Goal: Navigation & Orientation: Find specific page/section

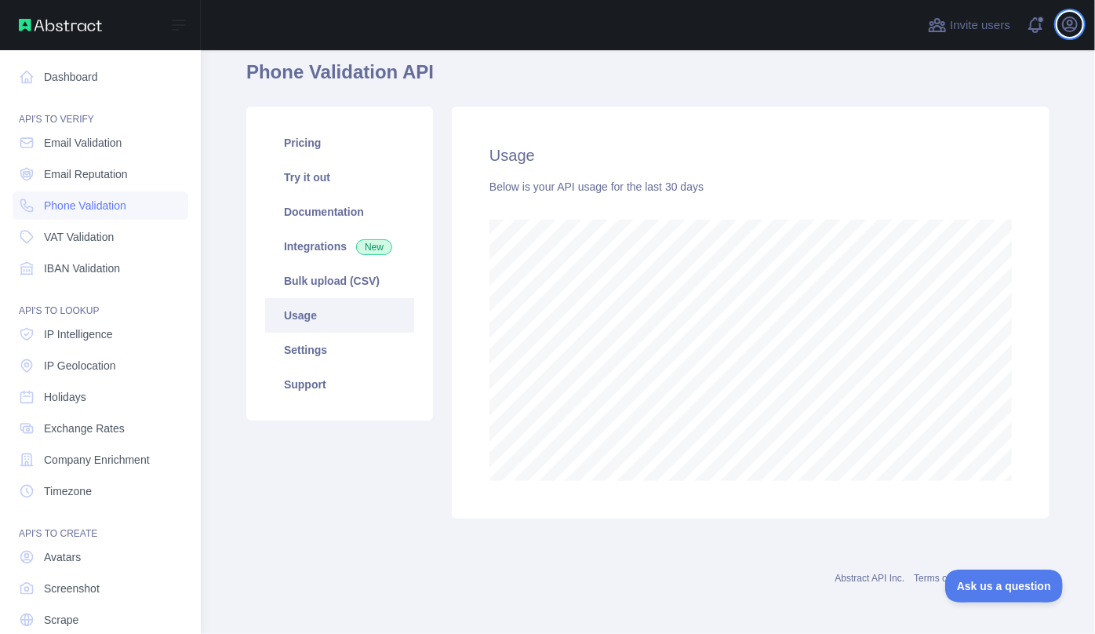
scroll to position [784103, 783803]
click at [68, 86] on link "Dashboard" at bounding box center [101, 77] width 176 height 28
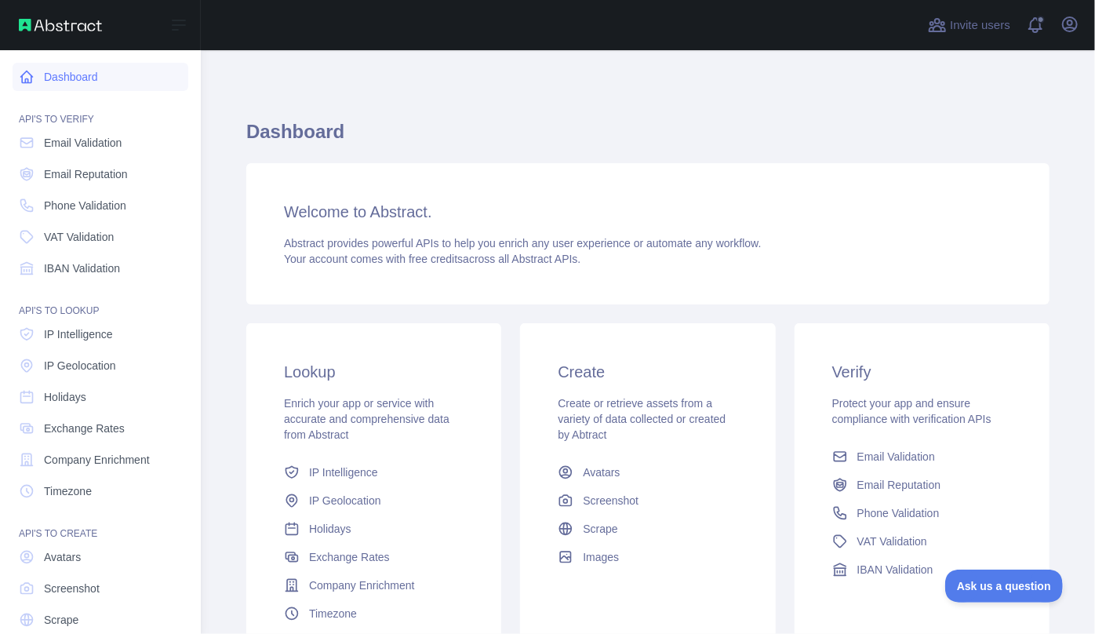
click at [42, 76] on link "Dashboard" at bounding box center [101, 77] width 176 height 28
click at [41, 78] on link "Dashboard" at bounding box center [101, 77] width 176 height 28
click at [70, 24] on img at bounding box center [60, 25] width 83 height 13
click at [56, 32] on div "Open sidebar" at bounding box center [100, 25] width 201 height 50
click at [56, 75] on link "Dashboard" at bounding box center [101, 77] width 176 height 28
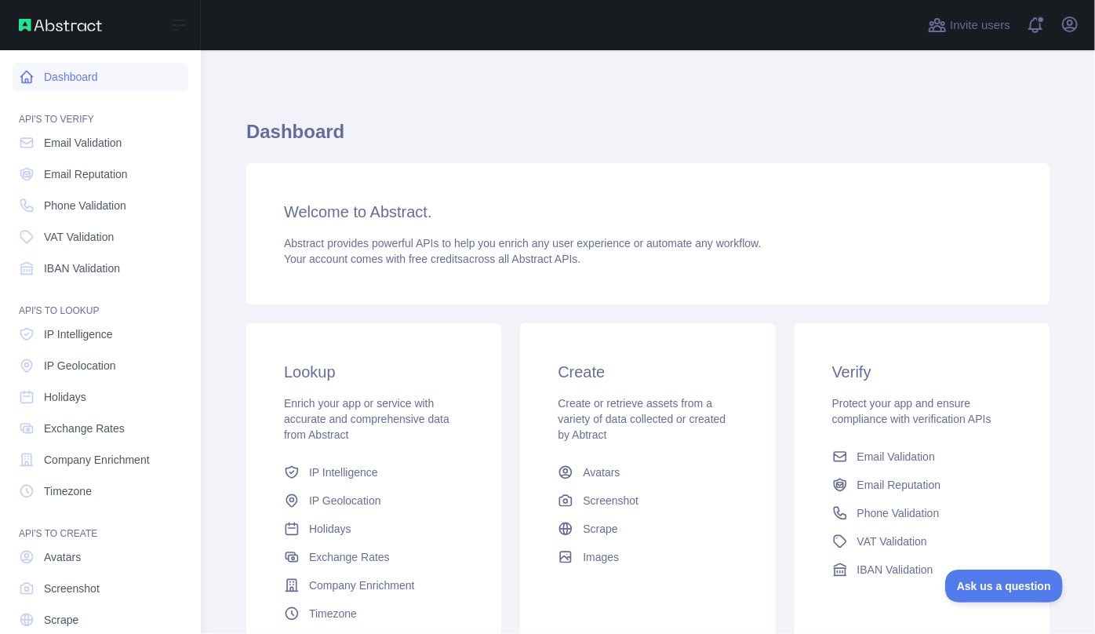
click at [56, 75] on link "Dashboard" at bounding box center [101, 77] width 176 height 28
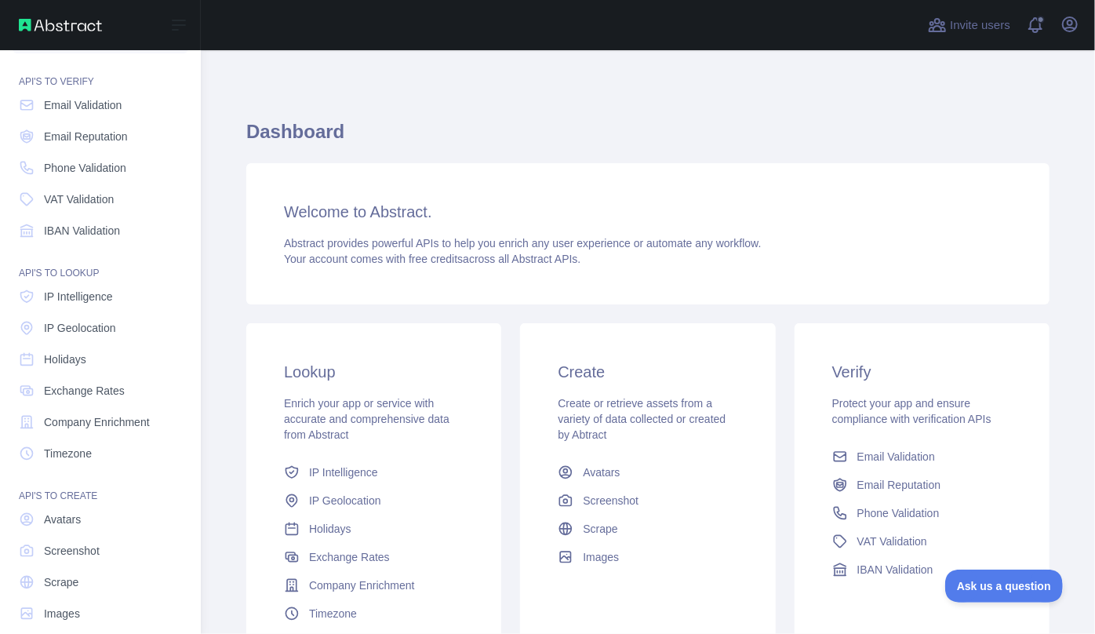
scroll to position [55, 0]
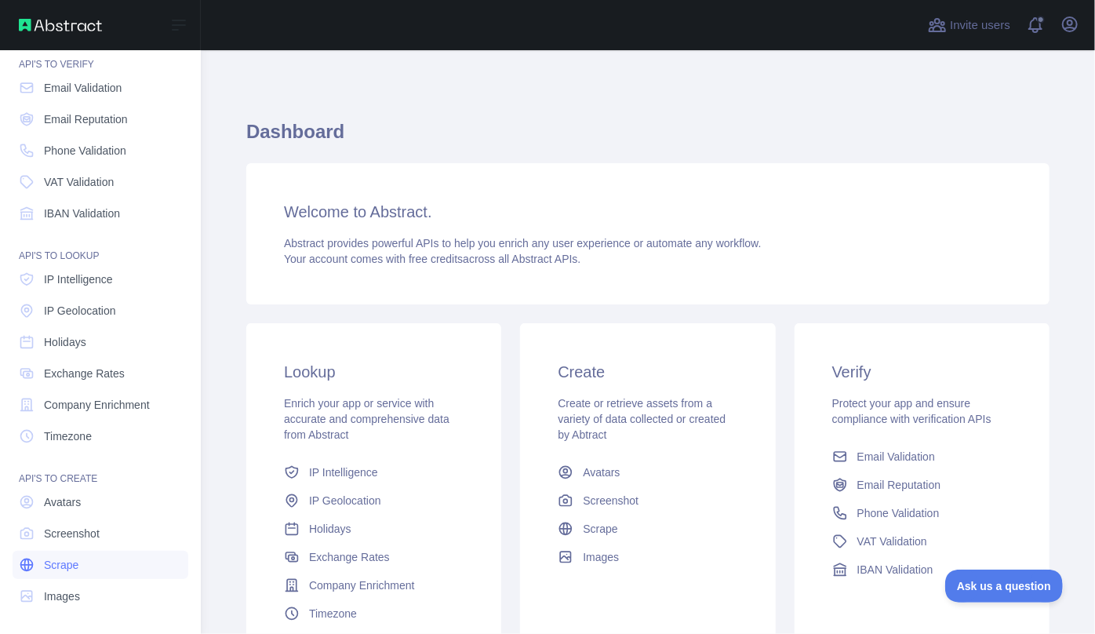
click at [71, 563] on span "Scrape" at bounding box center [61, 565] width 35 height 16
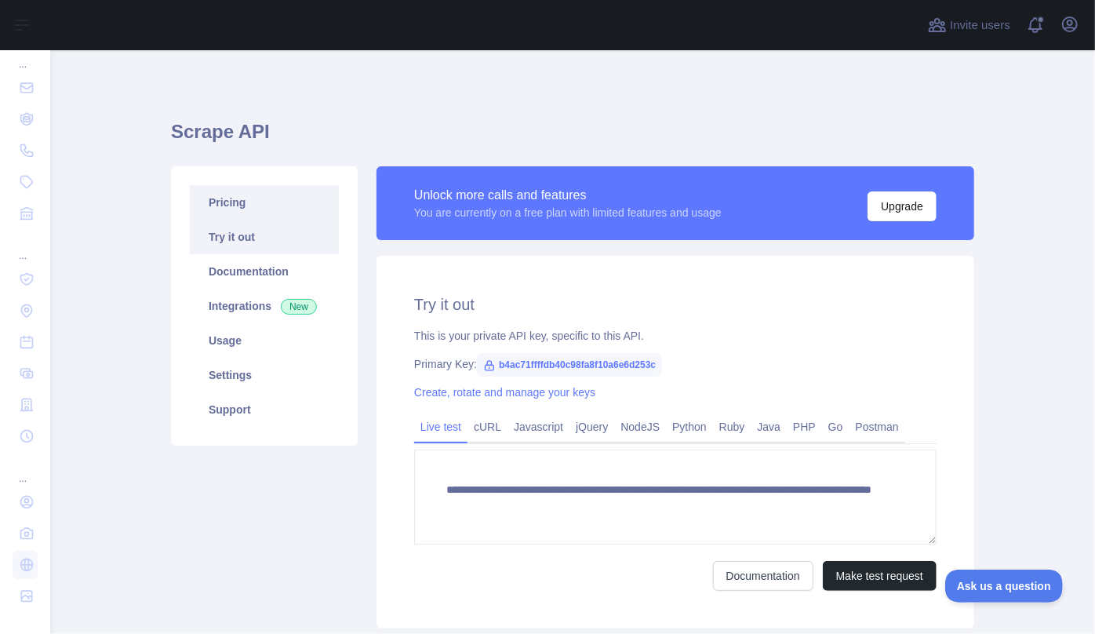
click at [212, 208] on link "Pricing" at bounding box center [264, 202] width 149 height 35
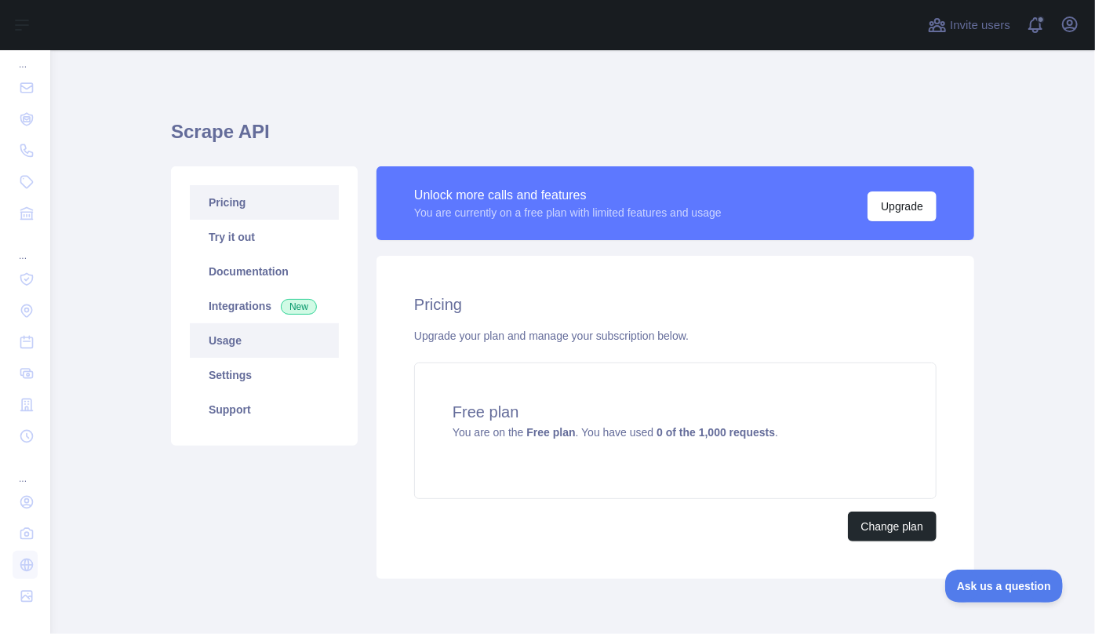
click at [228, 336] on link "Usage" at bounding box center [264, 340] width 149 height 35
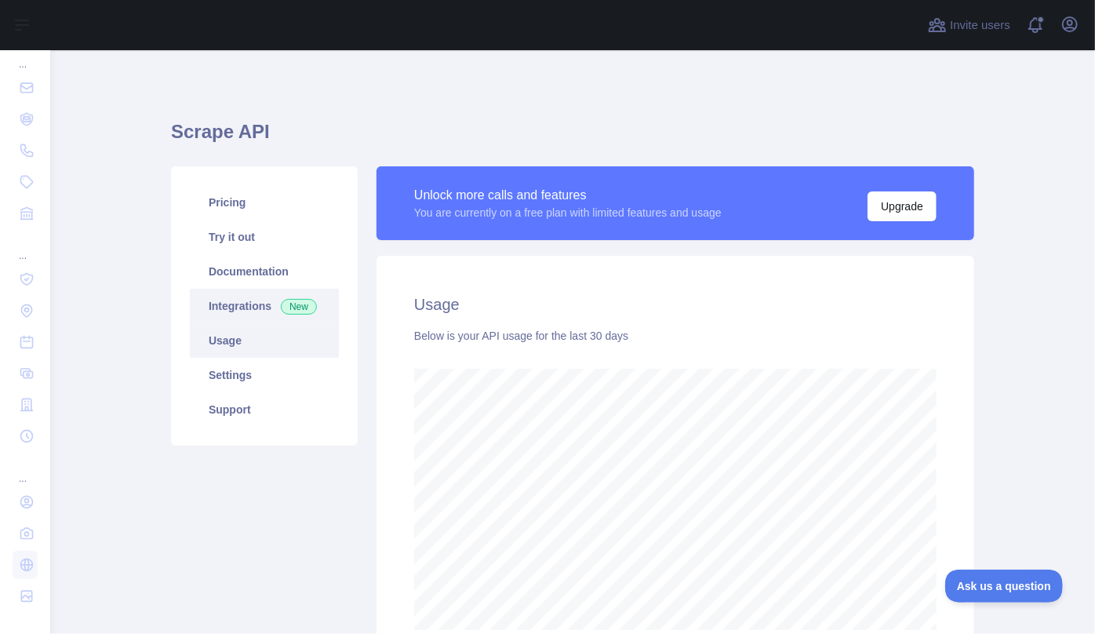
scroll to position [584, 1034]
click at [248, 207] on link "Pricing" at bounding box center [264, 202] width 149 height 35
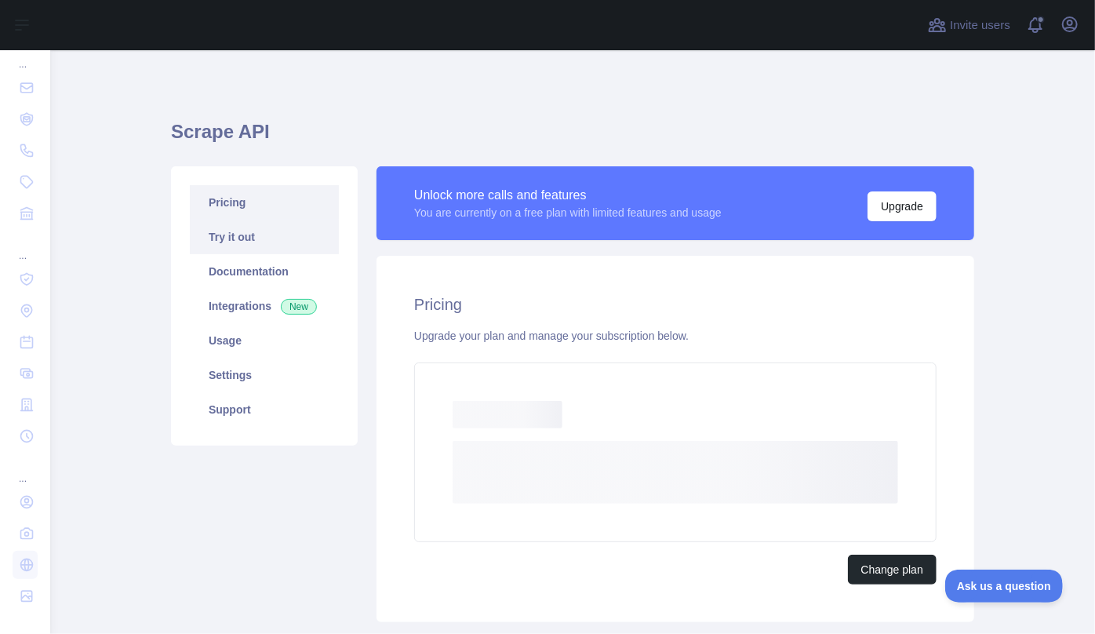
click at [246, 235] on link "Try it out" at bounding box center [264, 237] width 149 height 35
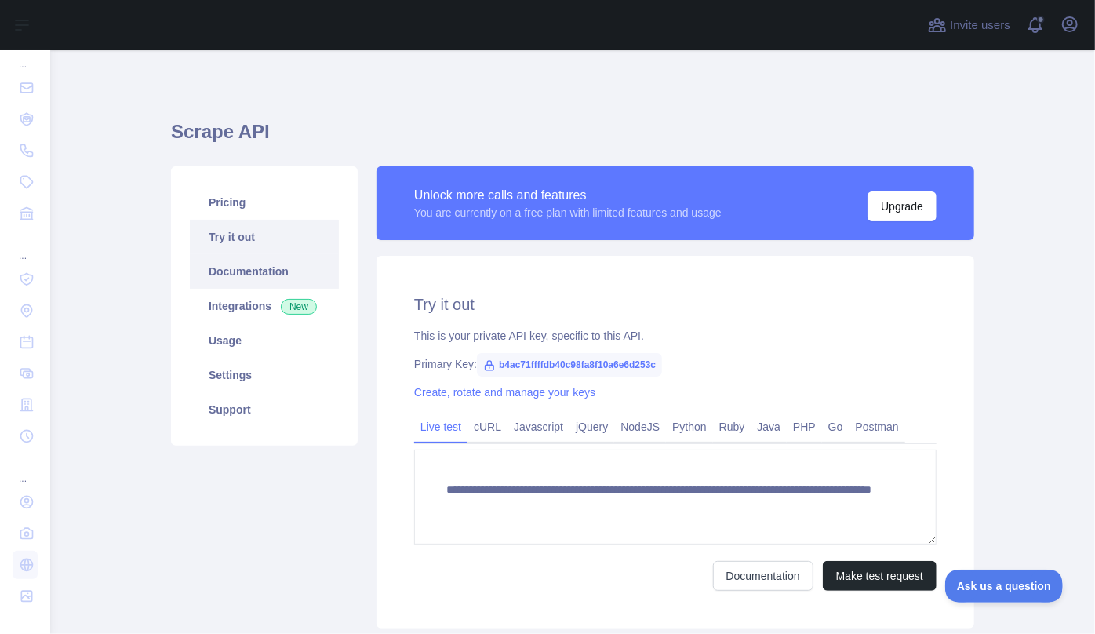
click at [284, 266] on link "Documentation" at bounding box center [264, 271] width 149 height 35
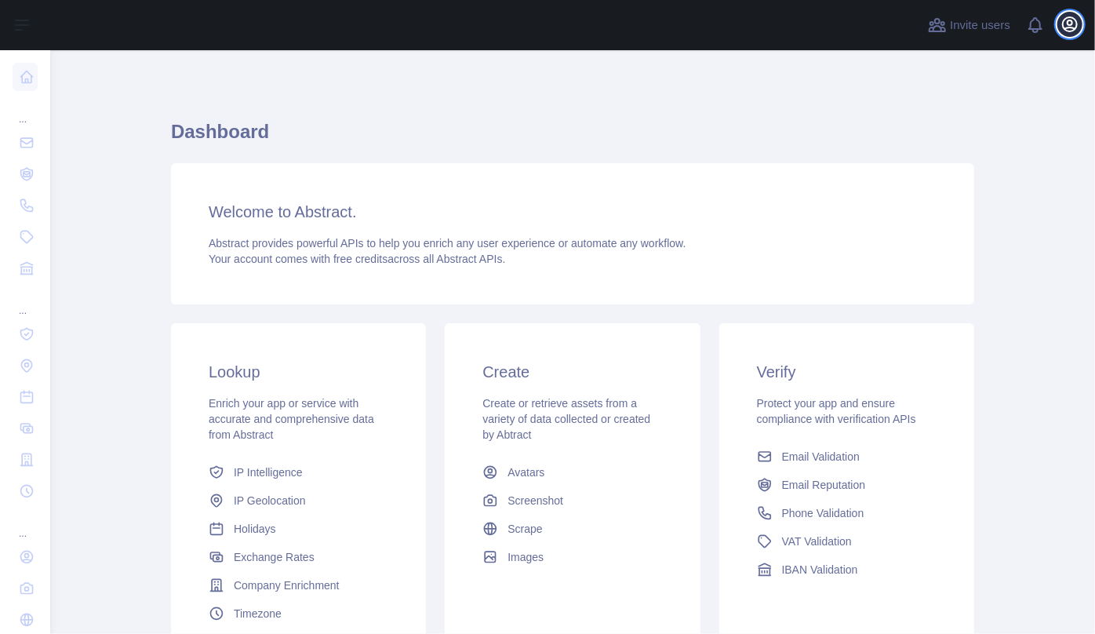
click at [1068, 26] on icon "button" at bounding box center [1070, 24] width 19 height 19
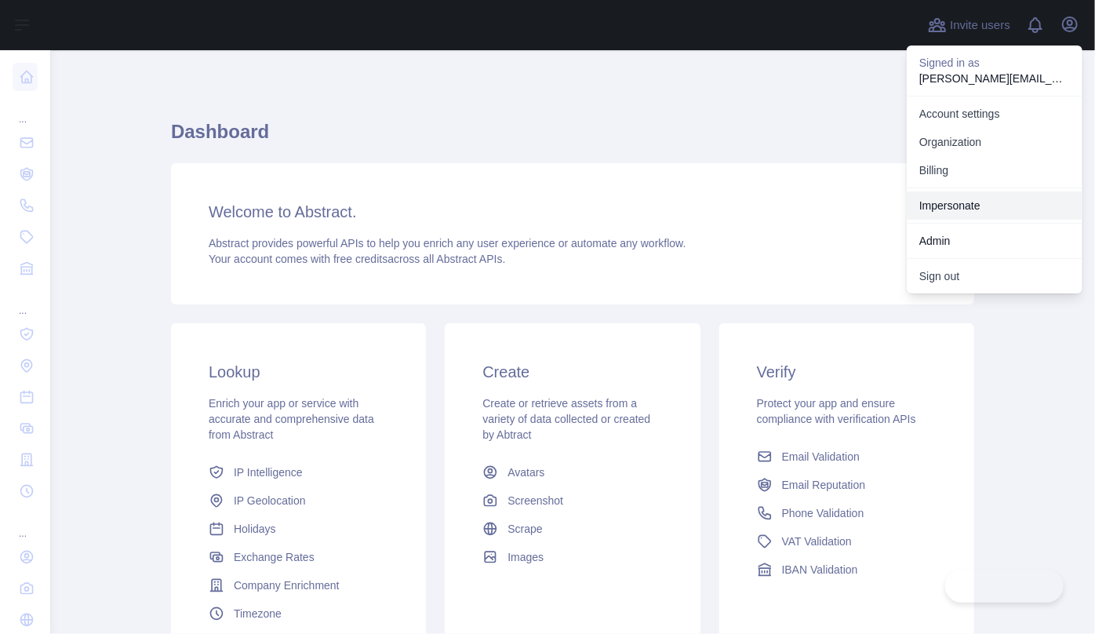
click at [960, 209] on link "Impersonate" at bounding box center [995, 205] width 176 height 28
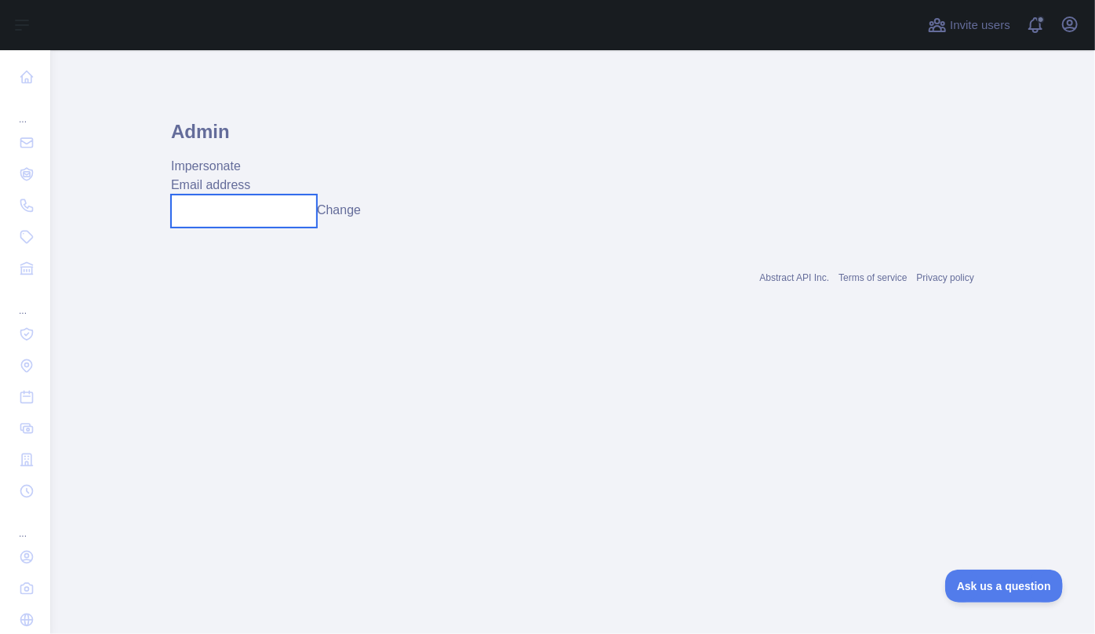
click at [272, 220] on input "text" at bounding box center [244, 211] width 146 height 33
type input "*"
click at [361, 217] on button "Change" at bounding box center [339, 210] width 44 height 19
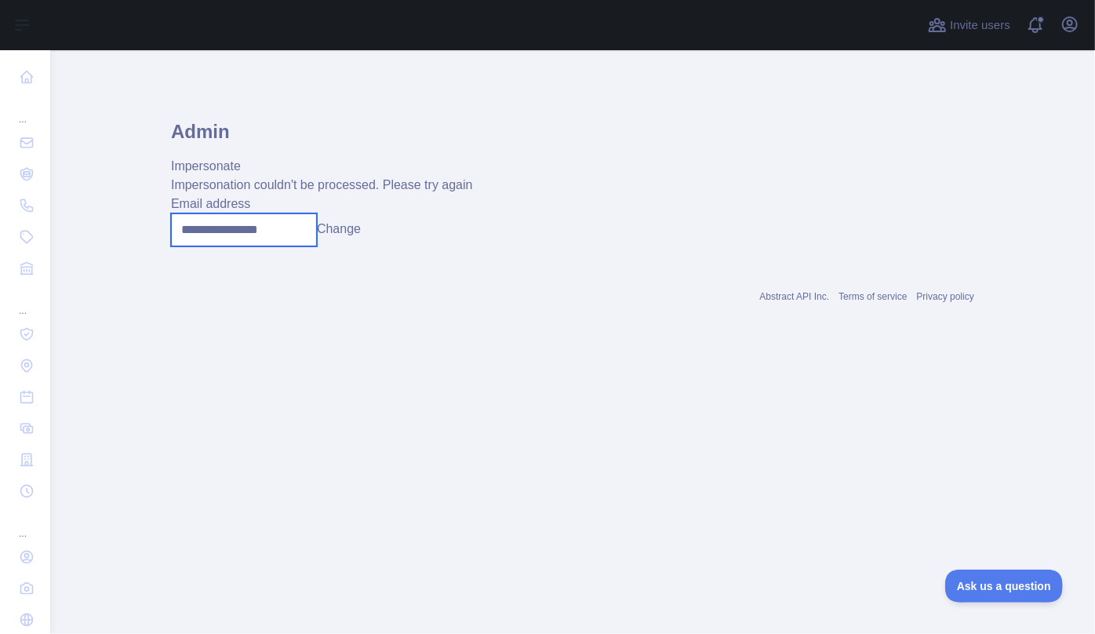
drag, startPoint x: 295, startPoint y: 228, endPoint x: 143, endPoint y: 224, distance: 152.3
click at [144, 224] on main "**********" at bounding box center [572, 342] width 1045 height 584
paste input "******"
type input "**********"
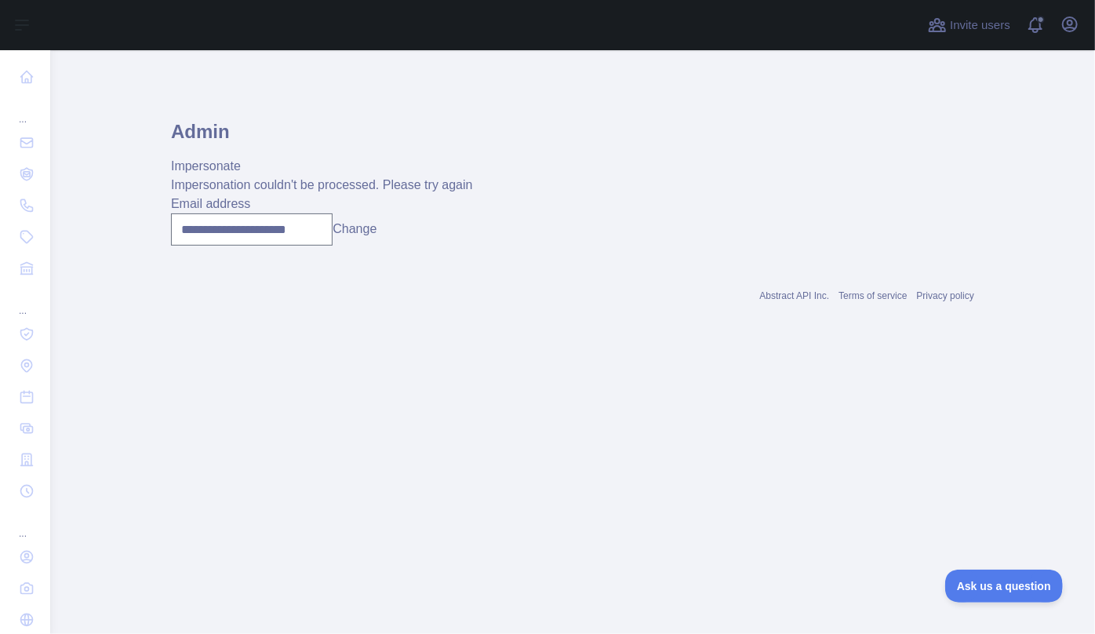
click at [360, 235] on button "Change" at bounding box center [355, 229] width 44 height 19
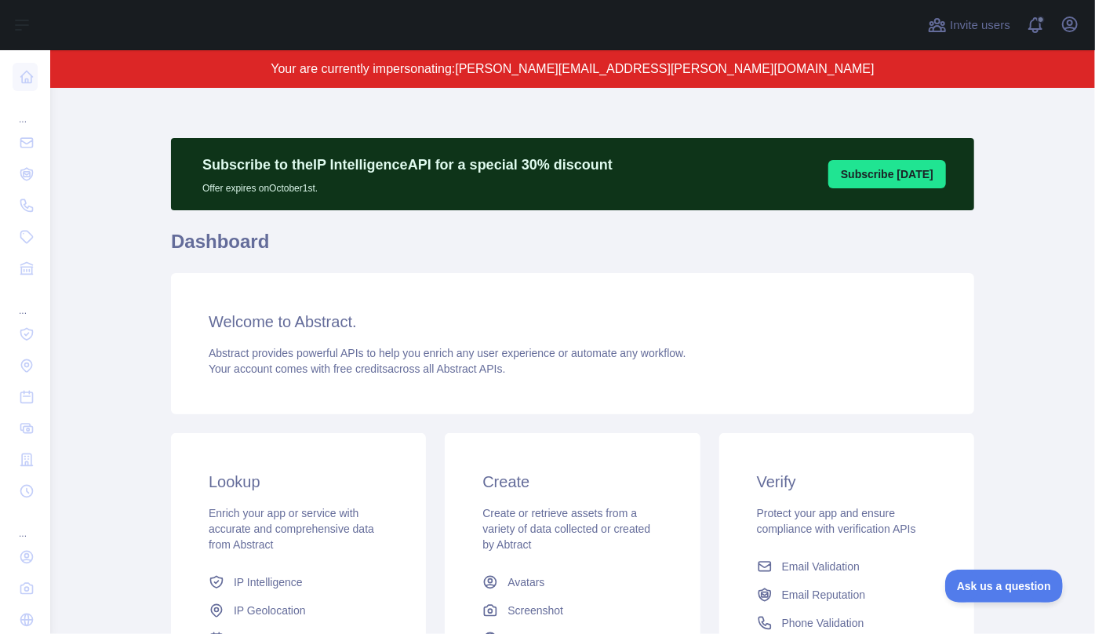
scroll to position [213, 0]
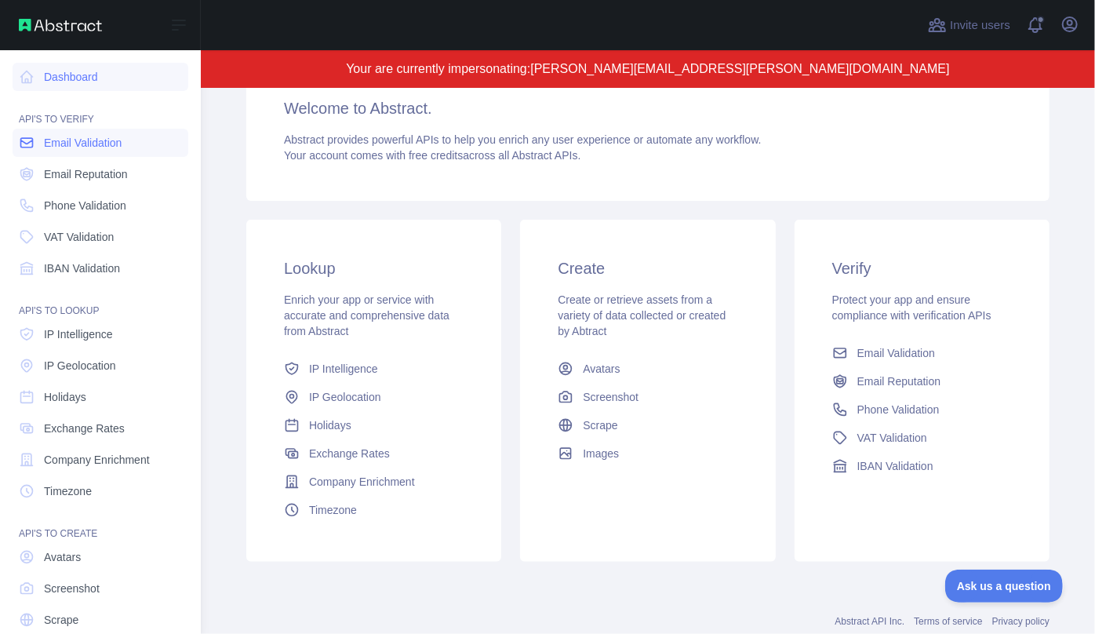
click at [67, 149] on span "Email Validation" at bounding box center [83, 143] width 78 height 16
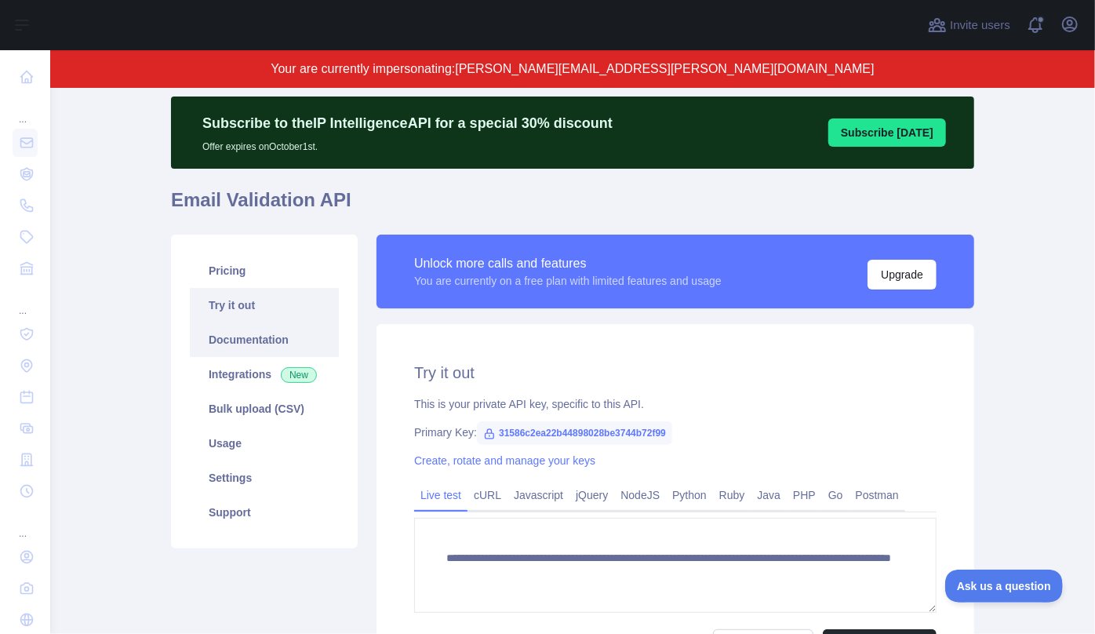
scroll to position [71, 0]
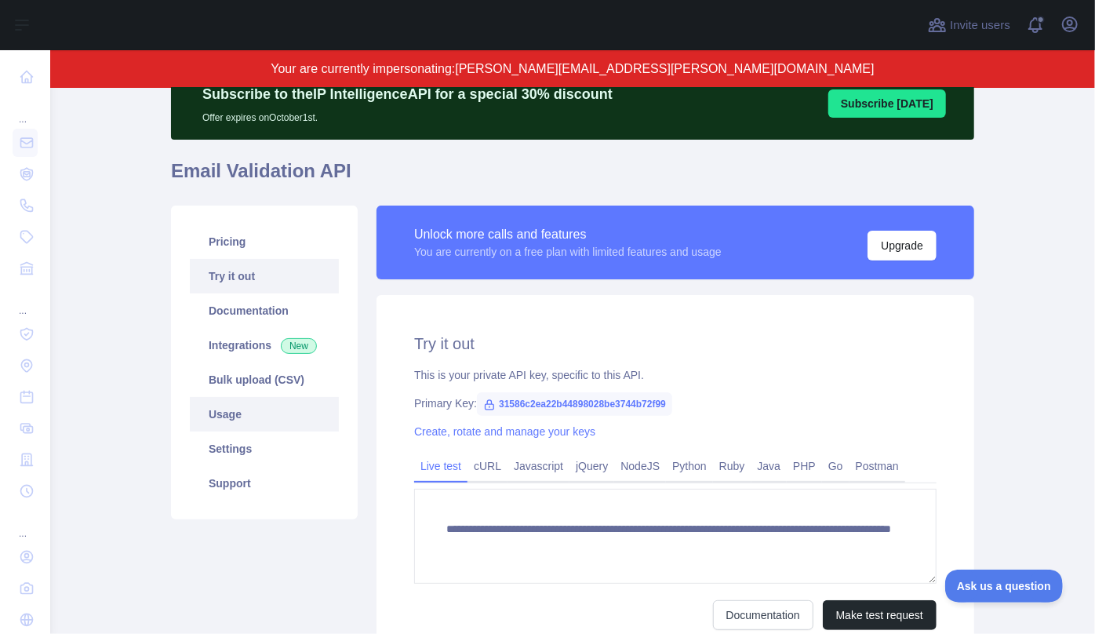
click at [247, 410] on link "Usage" at bounding box center [264, 414] width 149 height 35
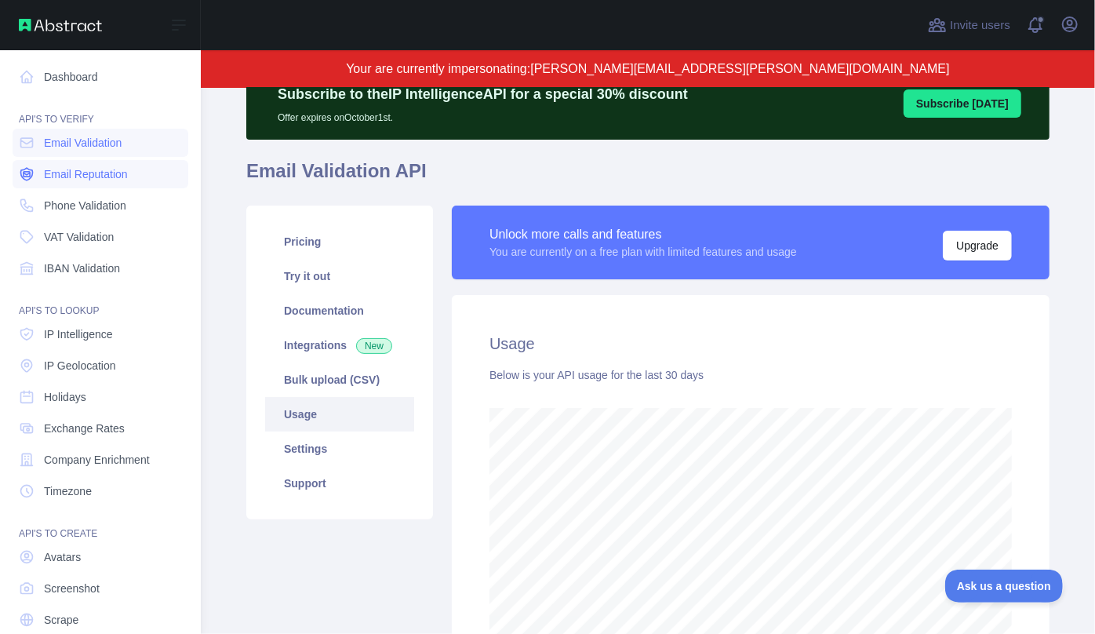
scroll to position [784140, 783803]
click at [61, 175] on span "Email Reputation" at bounding box center [86, 174] width 84 height 16
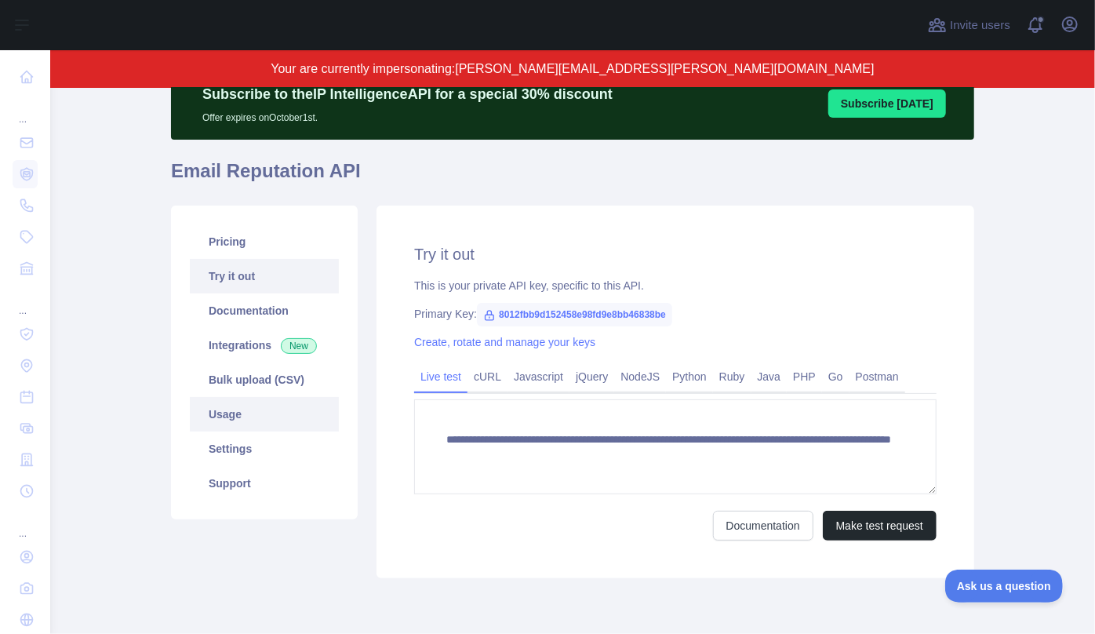
click at [253, 421] on link "Usage" at bounding box center [264, 414] width 149 height 35
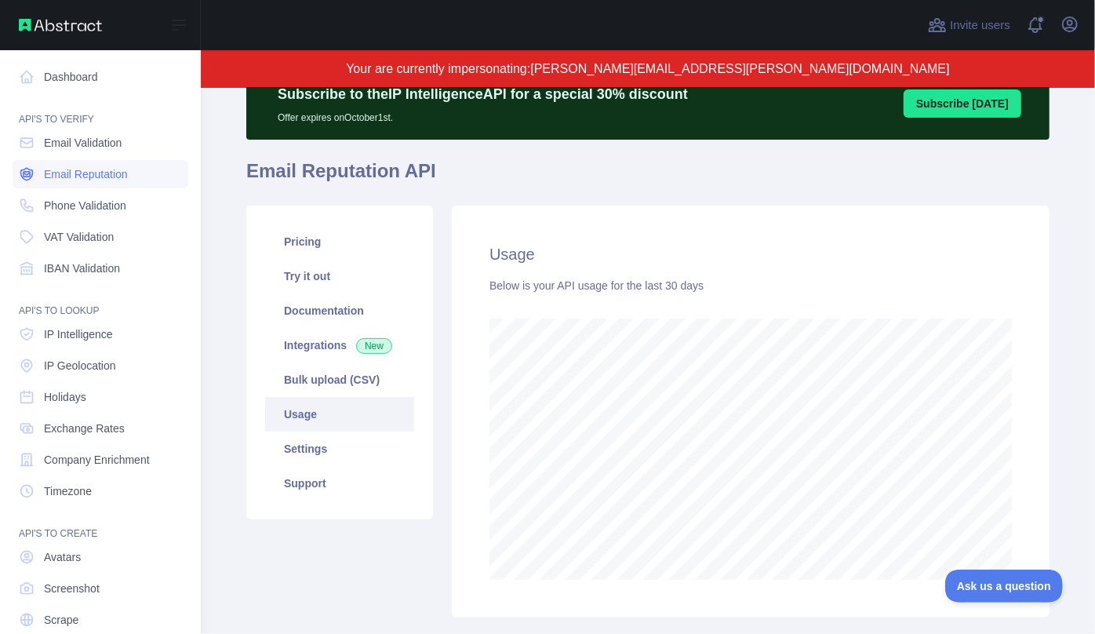
scroll to position [784140, 783803]
click at [70, 211] on span "Phone Validation" at bounding box center [85, 206] width 82 height 16
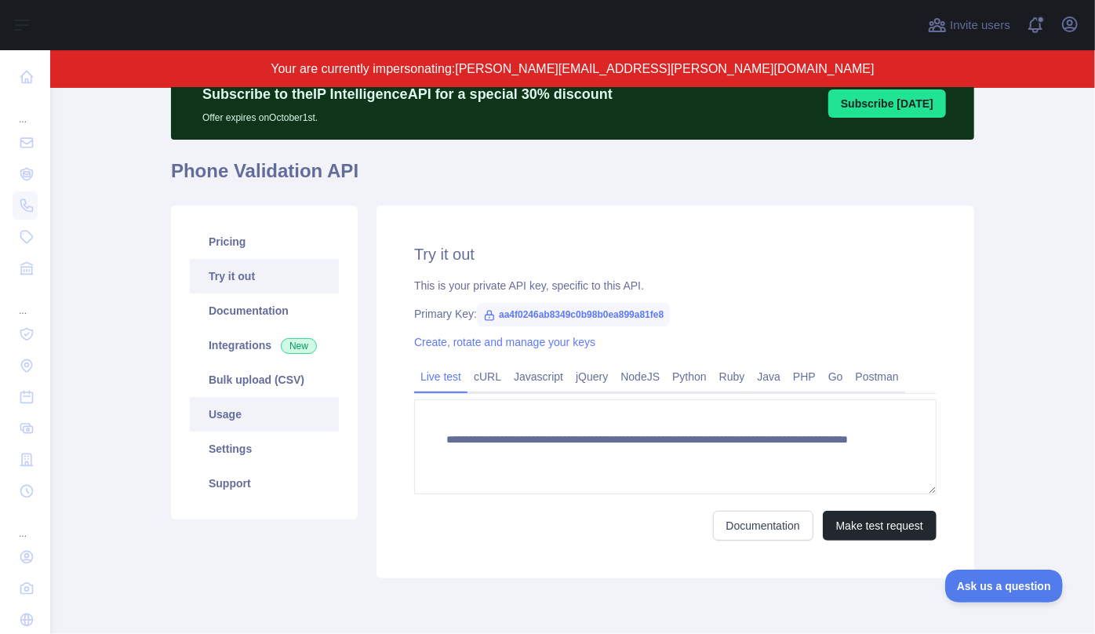
click at [250, 408] on link "Usage" at bounding box center [264, 414] width 149 height 35
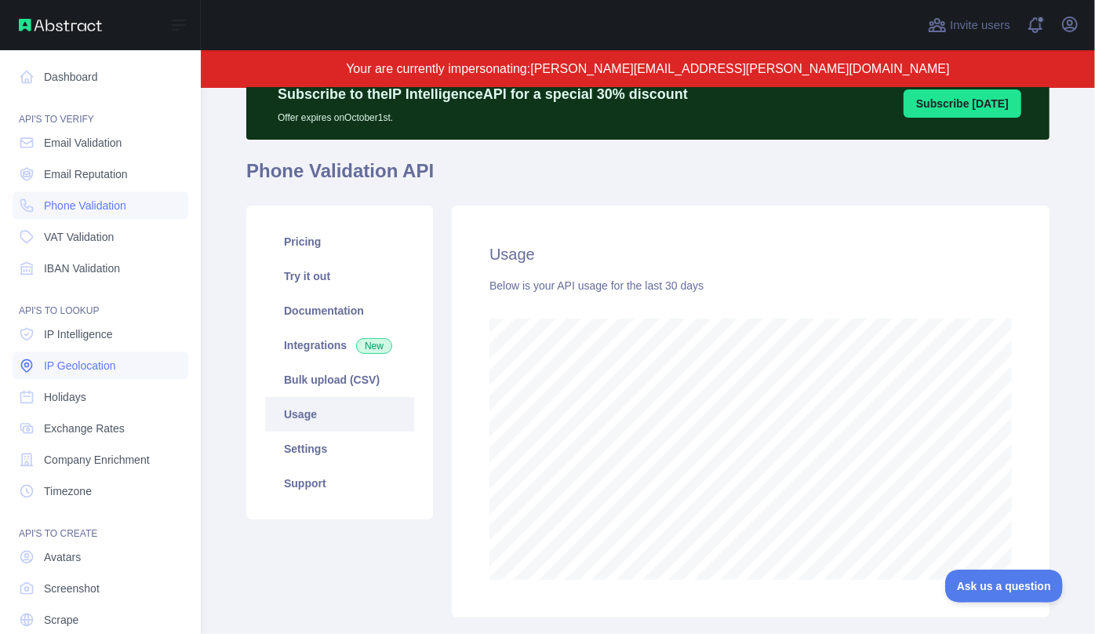
scroll to position [784140, 783803]
click at [75, 340] on span "IP Intelligence" at bounding box center [78, 334] width 69 height 16
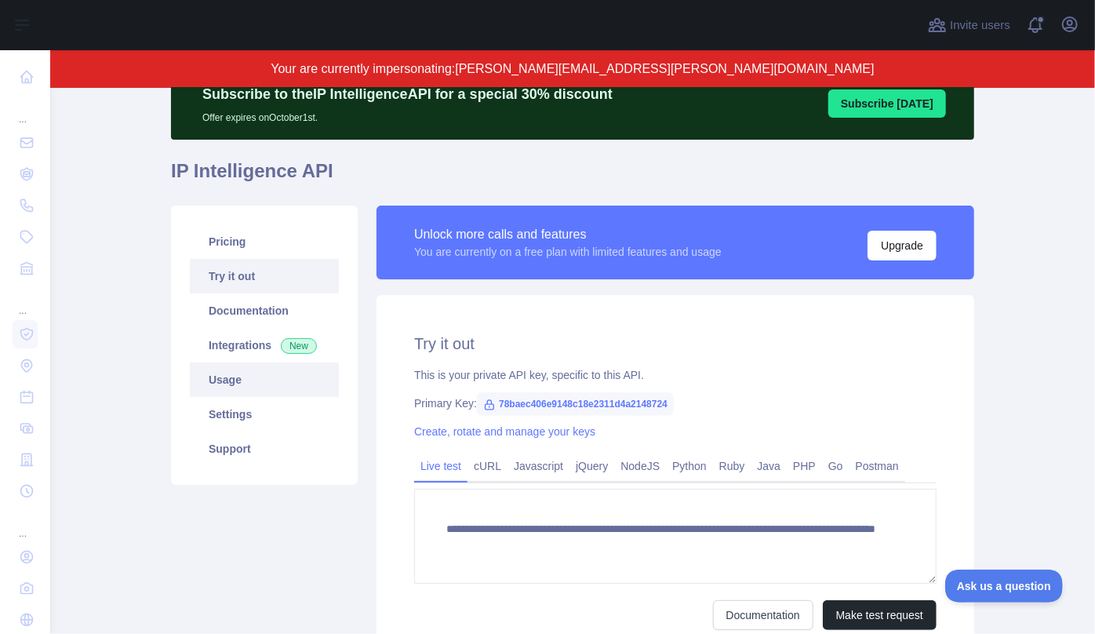
drag, startPoint x: 249, startPoint y: 382, endPoint x: 290, endPoint y: 377, distance: 41.2
click at [249, 381] on link "Usage" at bounding box center [264, 380] width 149 height 35
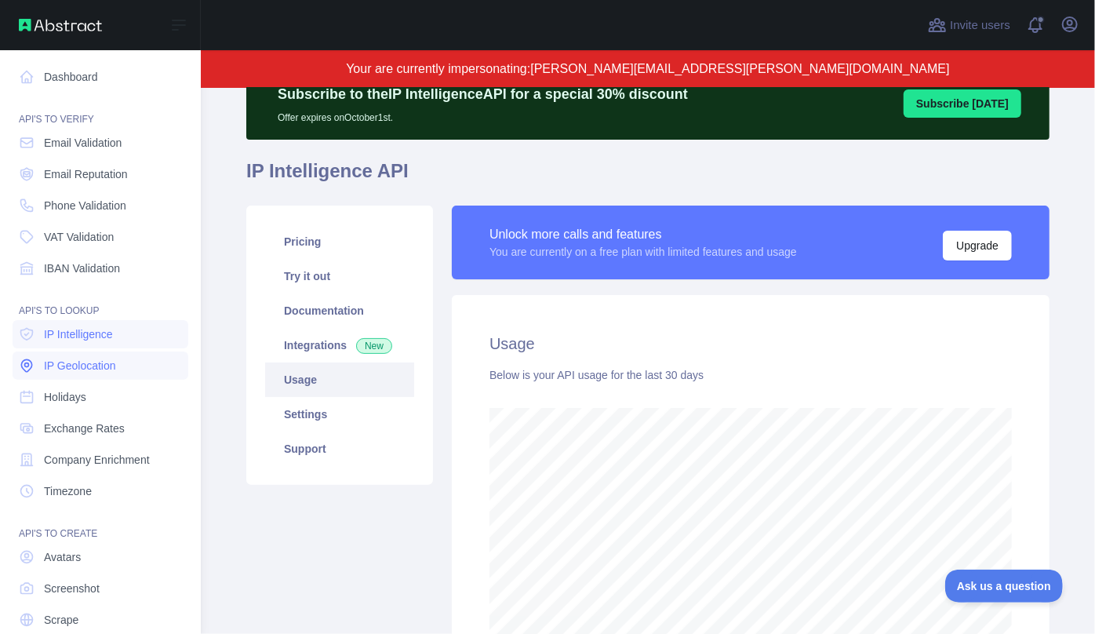
click at [46, 363] on span "IP Geolocation" at bounding box center [80, 366] width 72 height 16
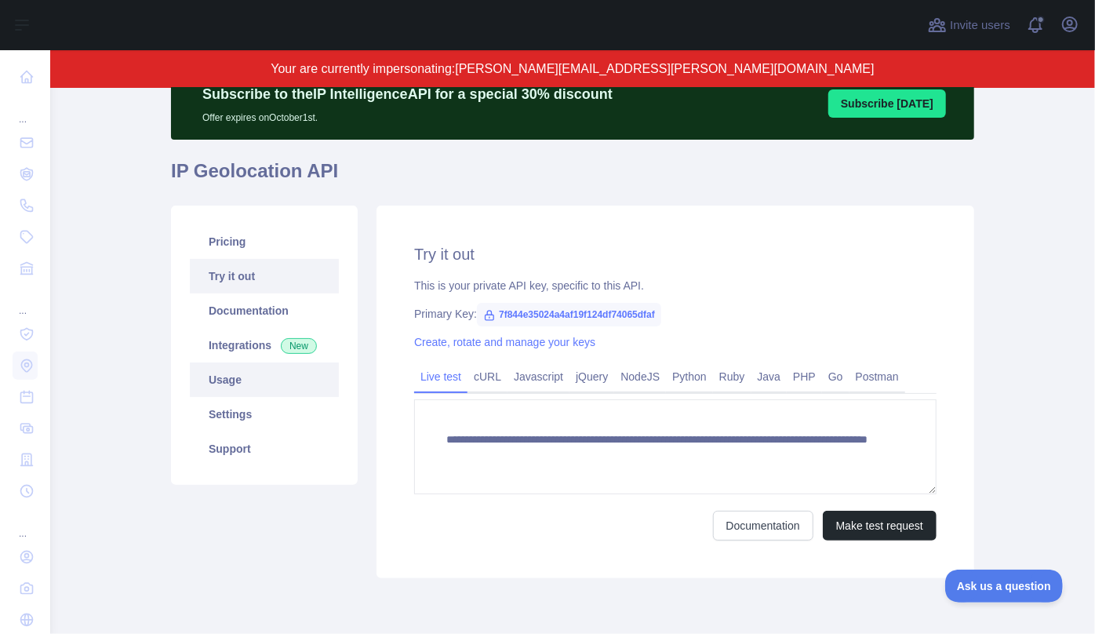
click at [242, 387] on link "Usage" at bounding box center [264, 380] width 149 height 35
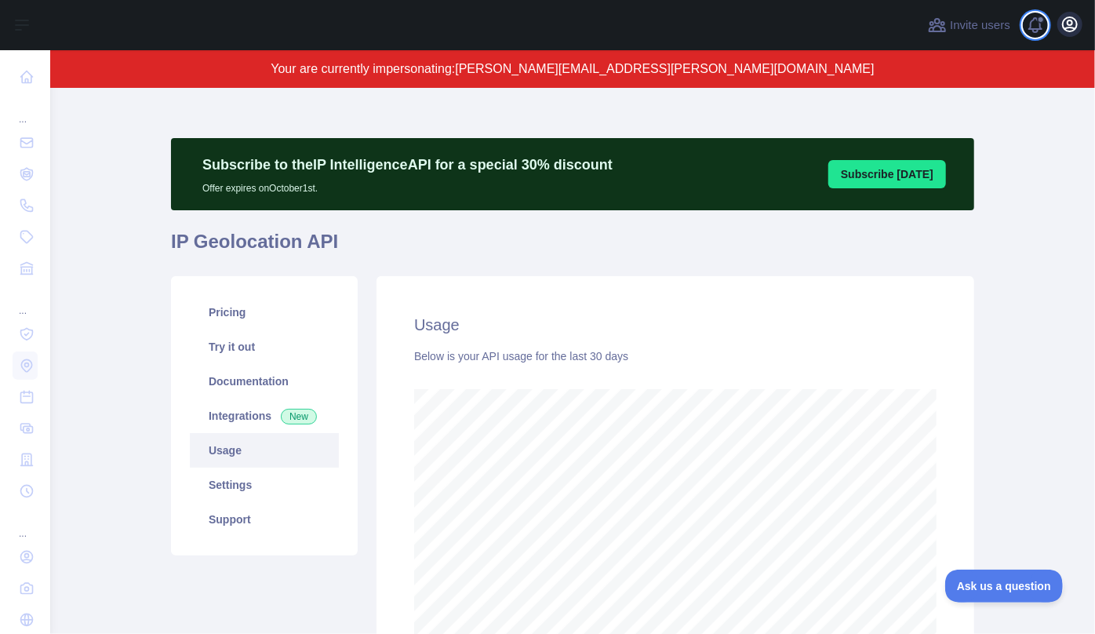
click at [1059, 29] on div "Invite users View notifications Open user menu" at bounding box center [1004, 25] width 158 height 50
click at [1071, 27] on icon "button" at bounding box center [1070, 24] width 14 height 14
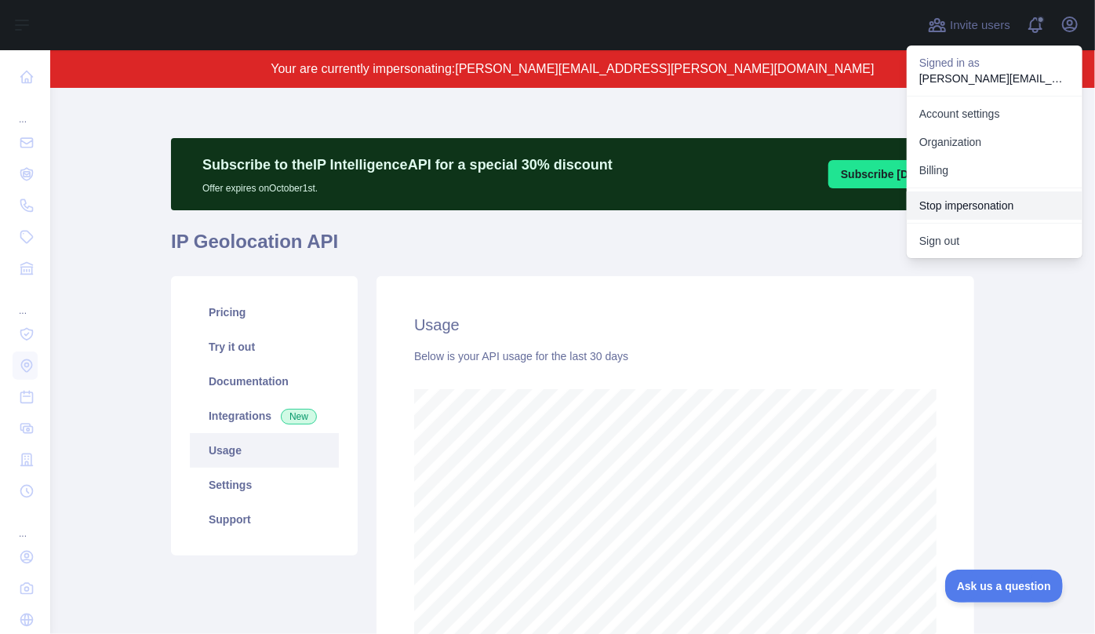
click at [981, 208] on button "Stop impersonation" at bounding box center [995, 205] width 176 height 28
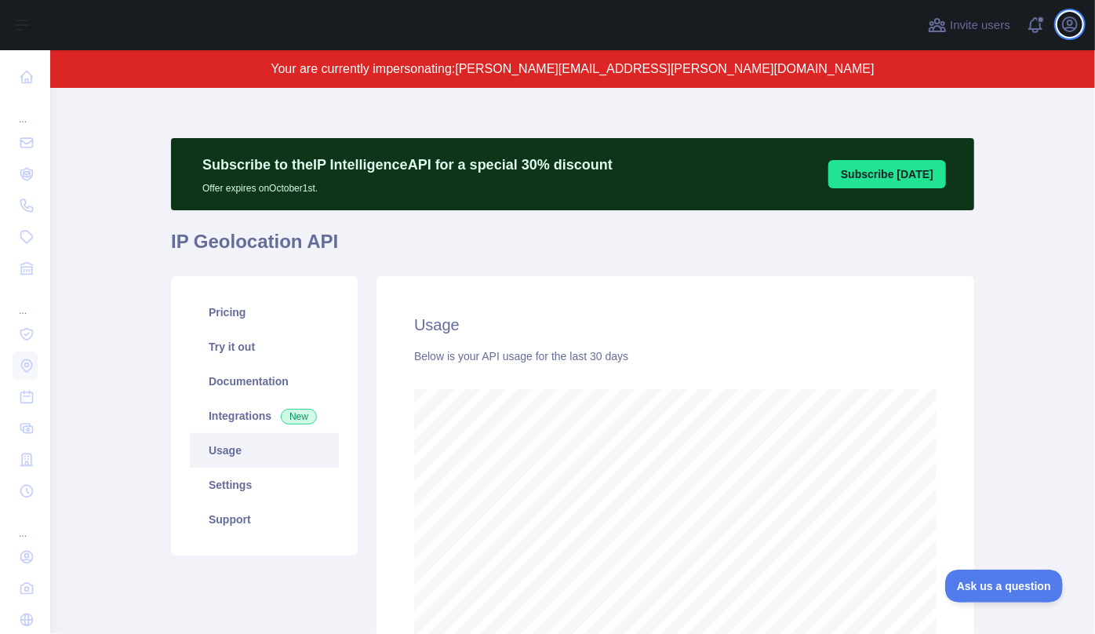
scroll to position [584, 1034]
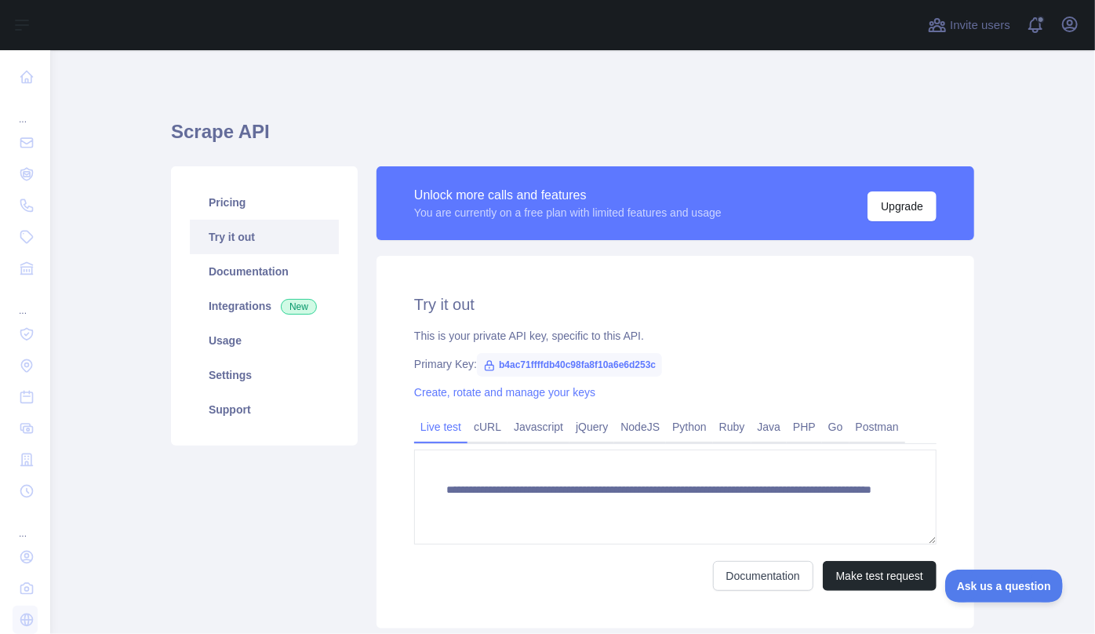
scroll to position [55, 0]
